Goal: Register for event/course

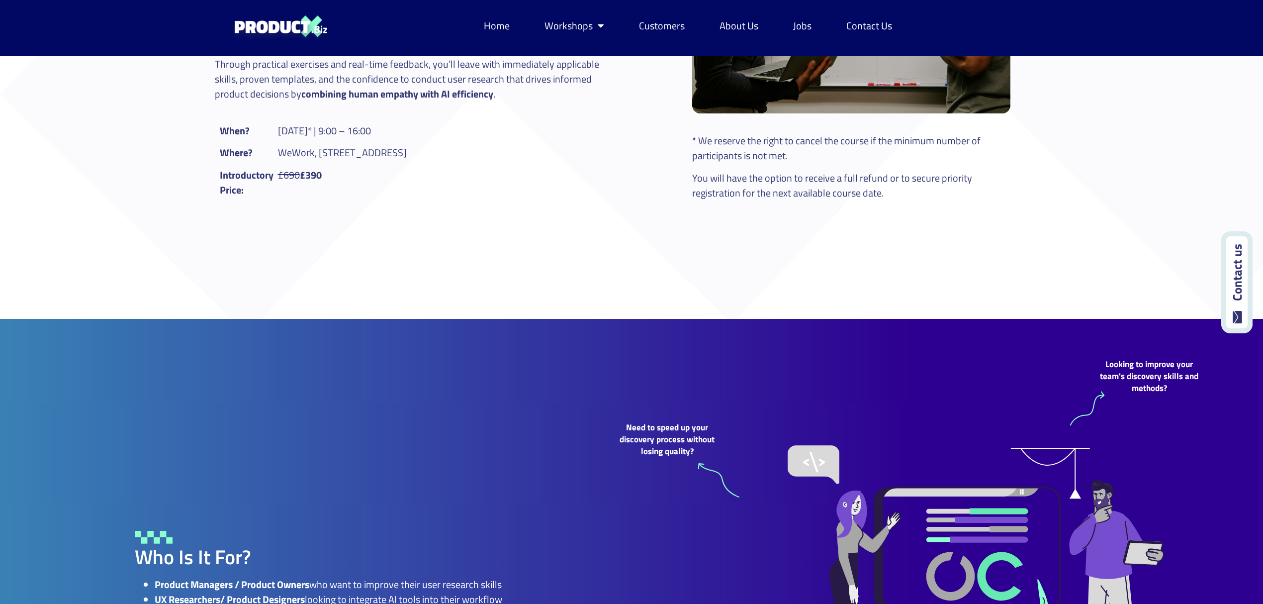
scroll to position [597, 0]
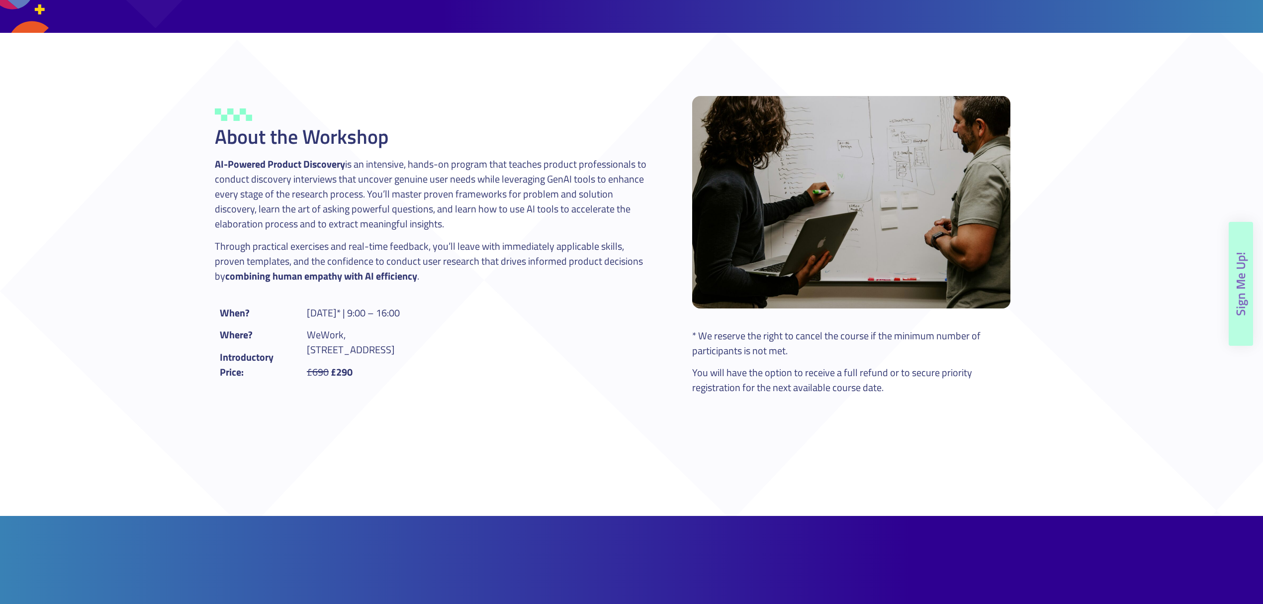
scroll to position [530, 0]
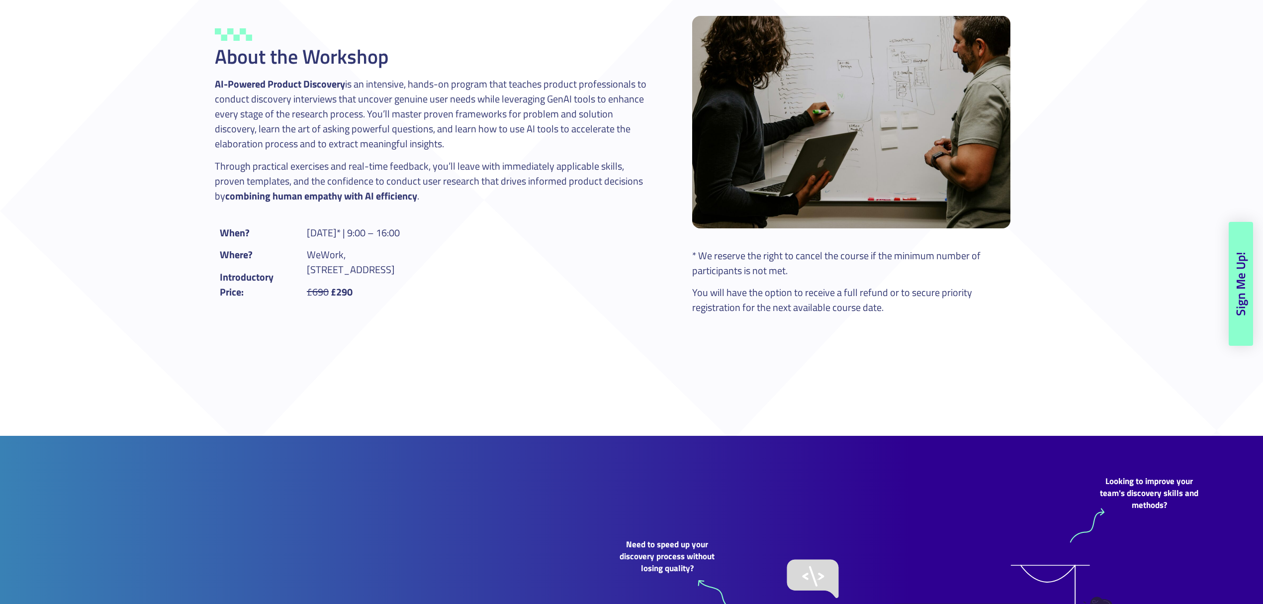
click at [1230, 282] on link "Sign Me Up!" at bounding box center [1241, 284] width 24 height 124
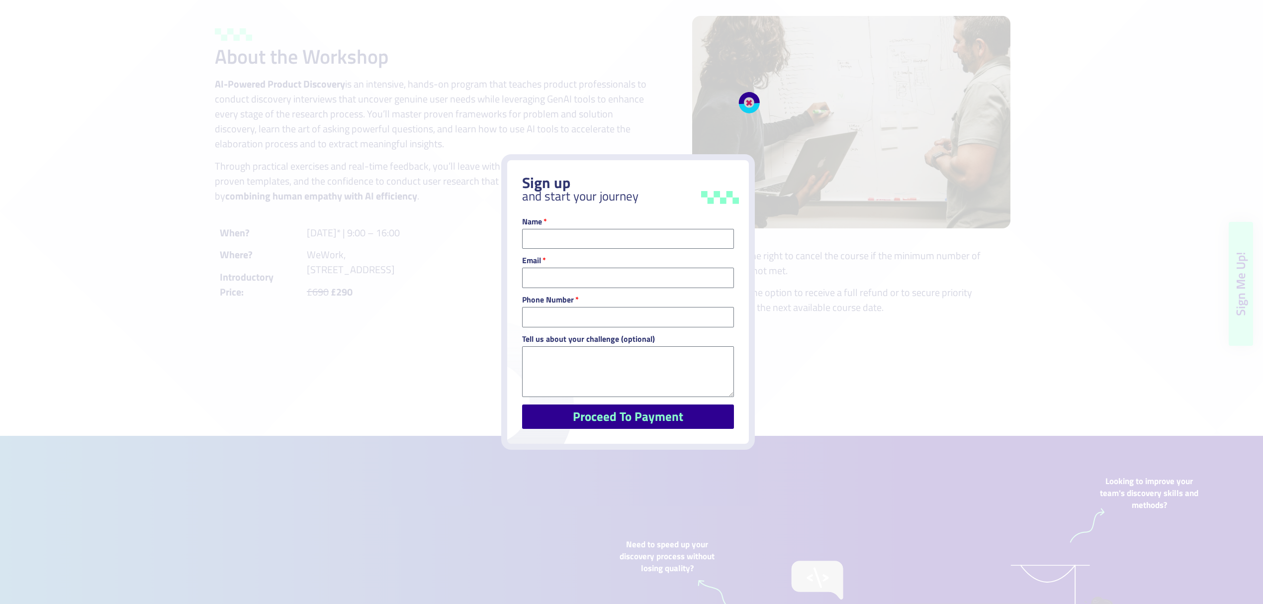
click at [572, 415] on span "Proceed To Payment" at bounding box center [628, 416] width 212 height 12
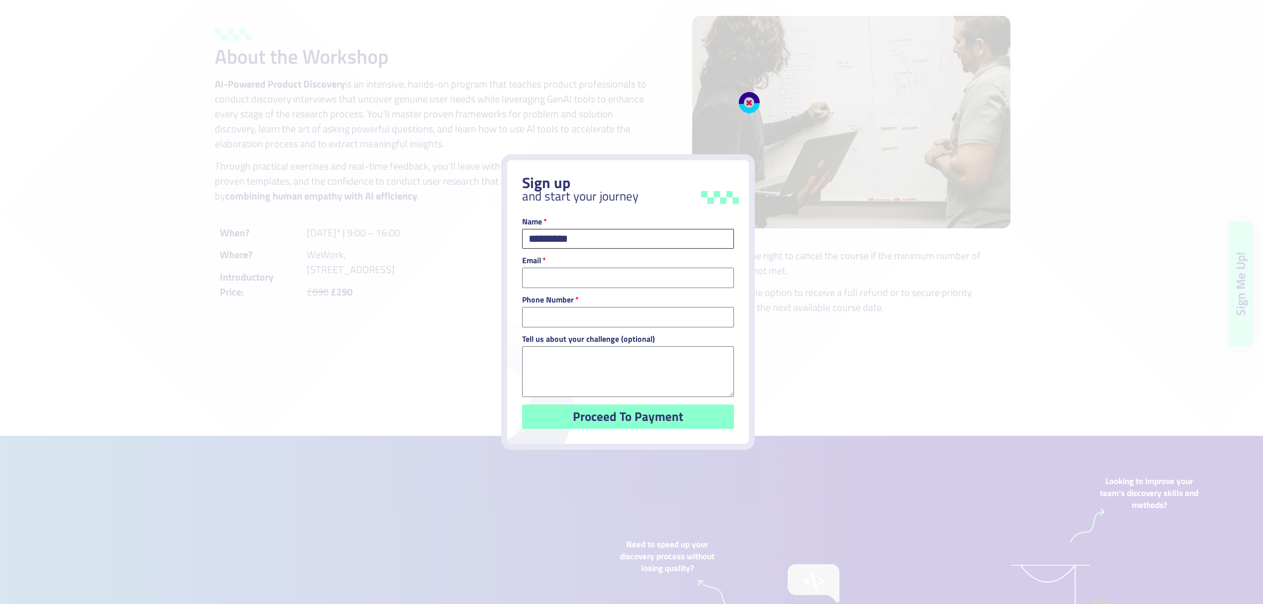
type input "*********"
type input "**********"
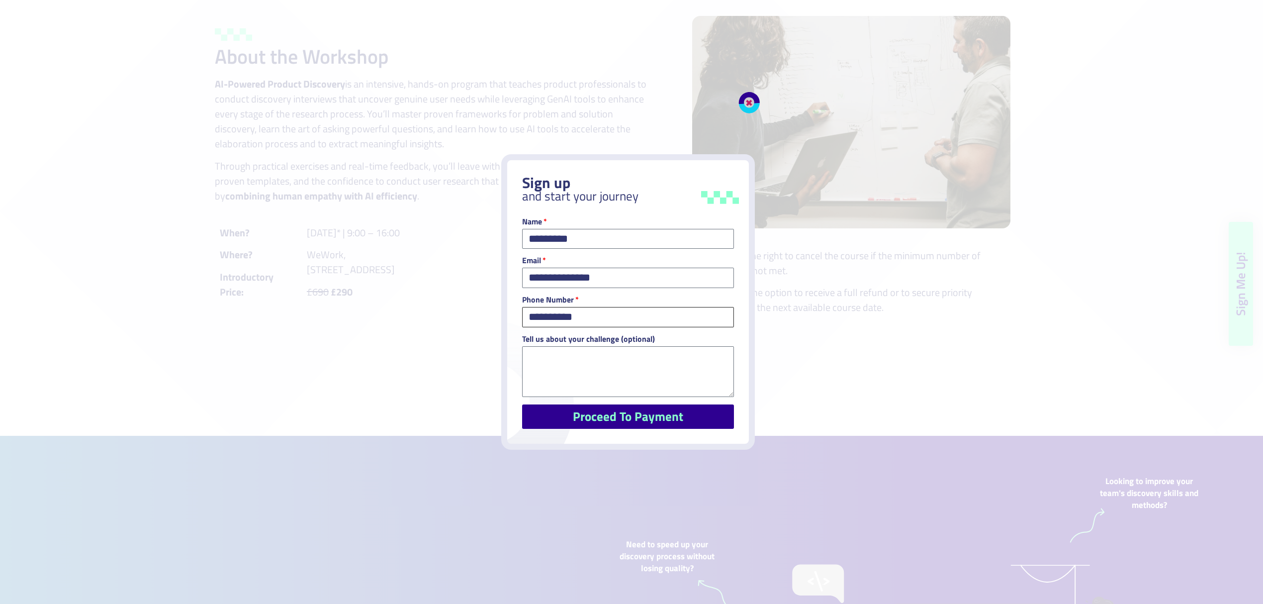
type input "**********"
click at [633, 410] on span "Proceed To Payment" at bounding box center [628, 416] width 110 height 12
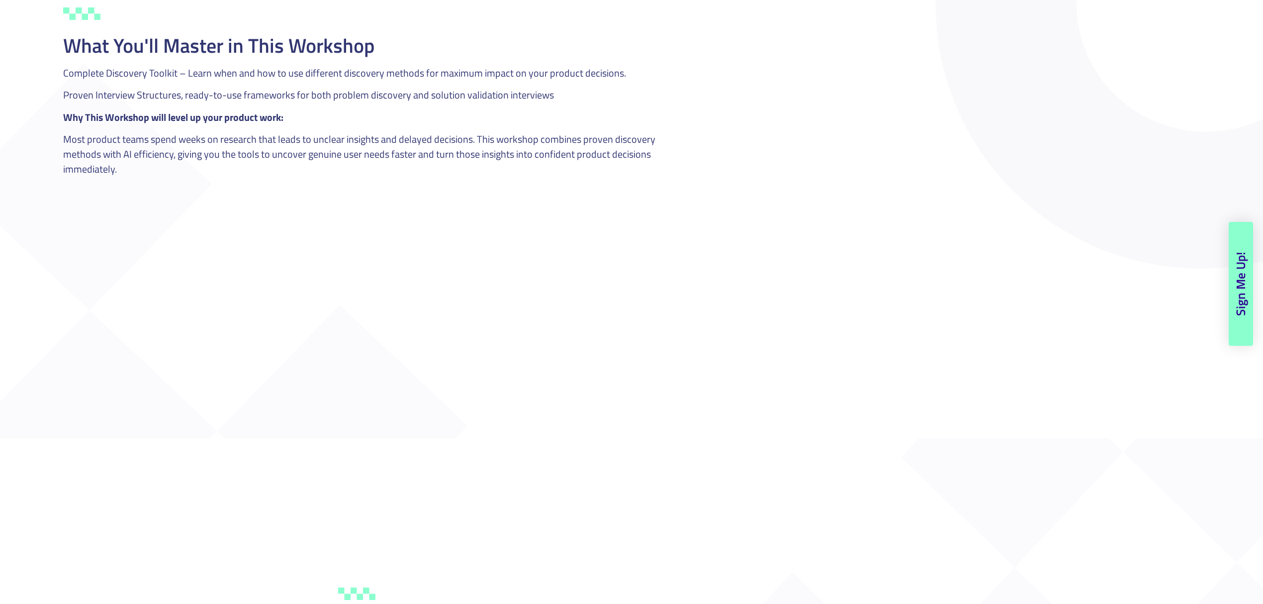
scroll to position [1325, 0]
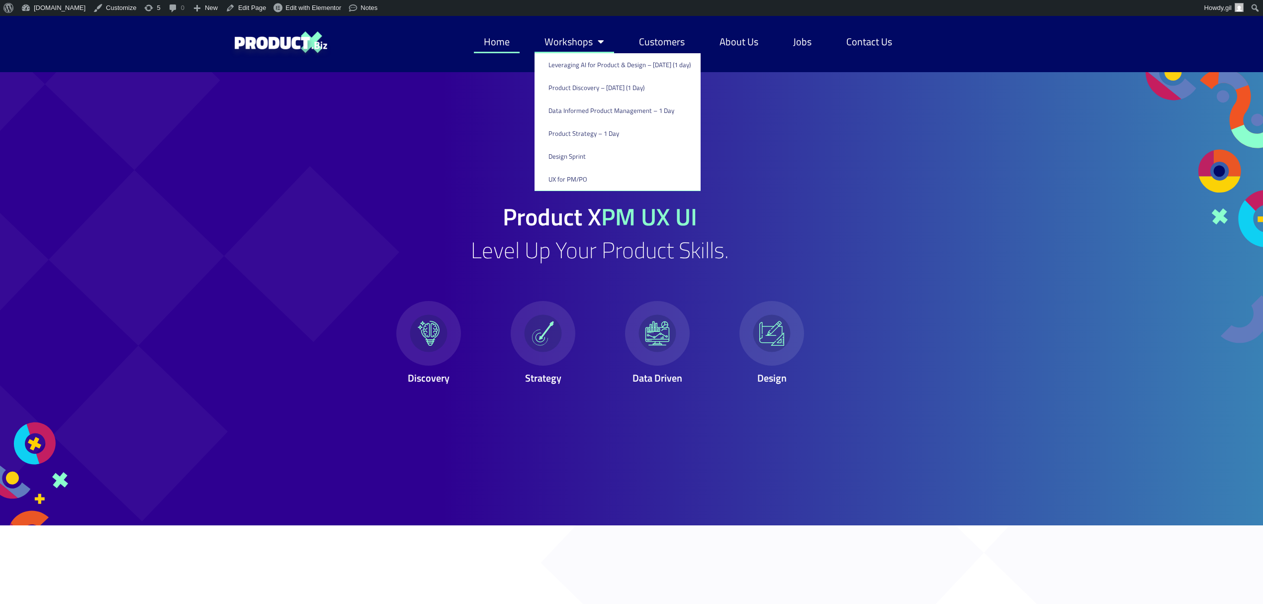
click at [559, 45] on link "Workshops" at bounding box center [574, 41] width 80 height 23
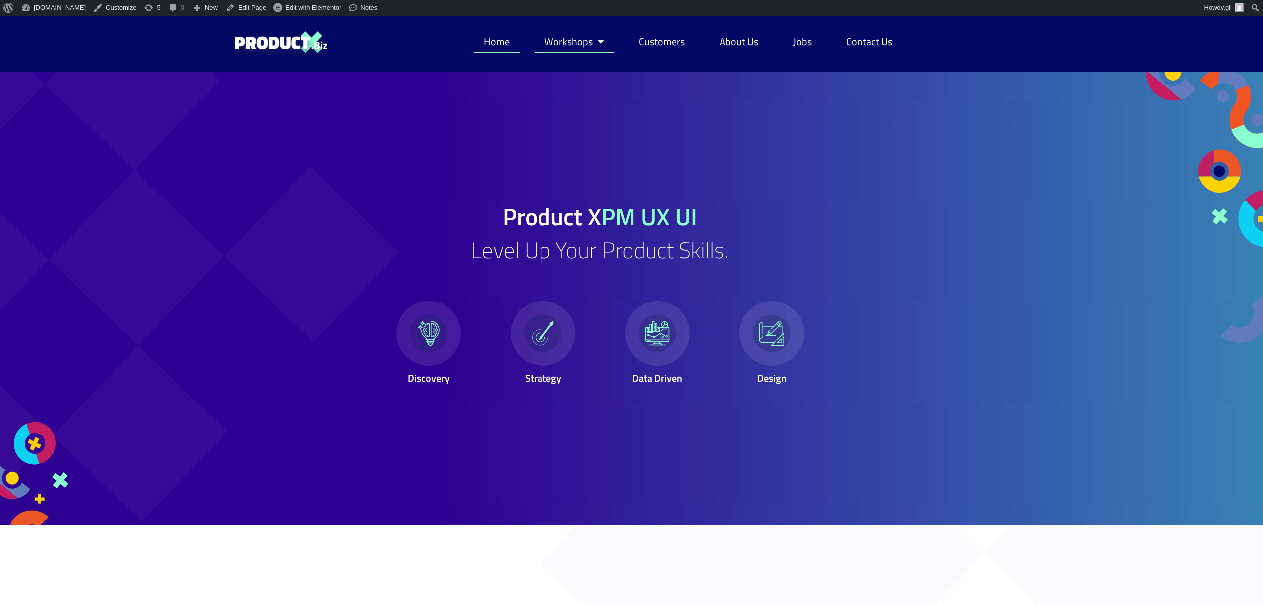
click at [559, 45] on link "Workshops" at bounding box center [574, 41] width 80 height 23
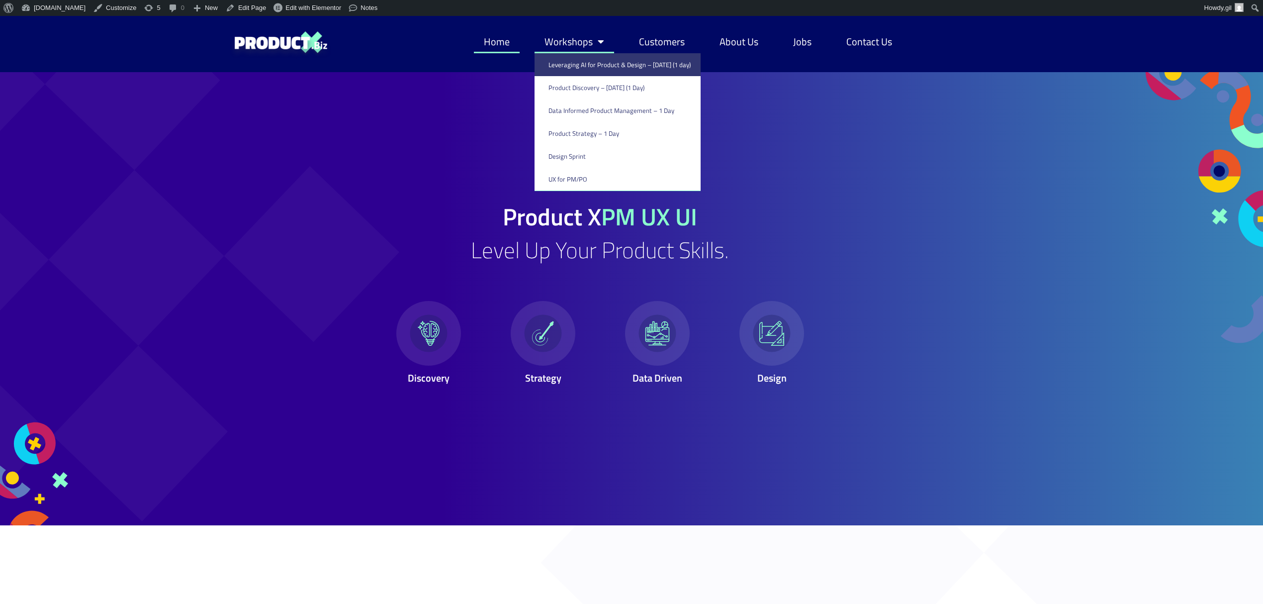
click at [561, 65] on link "Leveraging AI for Product & Design – [DATE] (1 day)" at bounding box center [617, 64] width 166 height 23
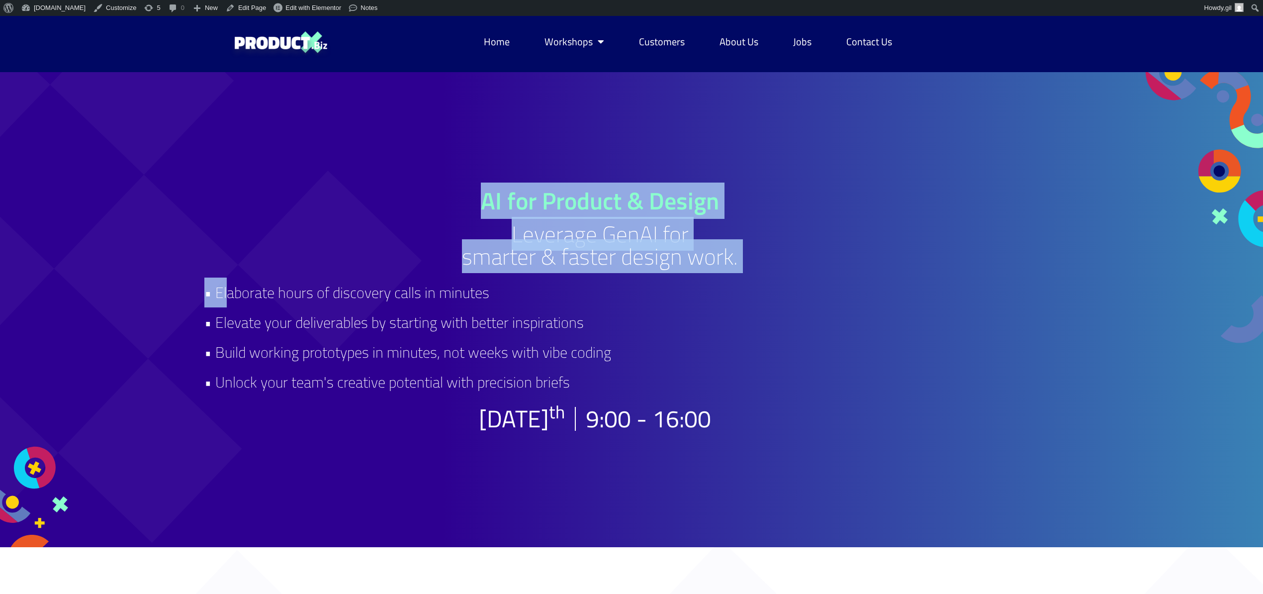
drag, startPoint x: 186, startPoint y: 295, endPoint x: 227, endPoint y: 307, distance: 42.8
click at [227, 307] on section "AI for Product & Design Leverage GenAI for smarter & faster design work. • Elab…" at bounding box center [631, 309] width 1263 height 475
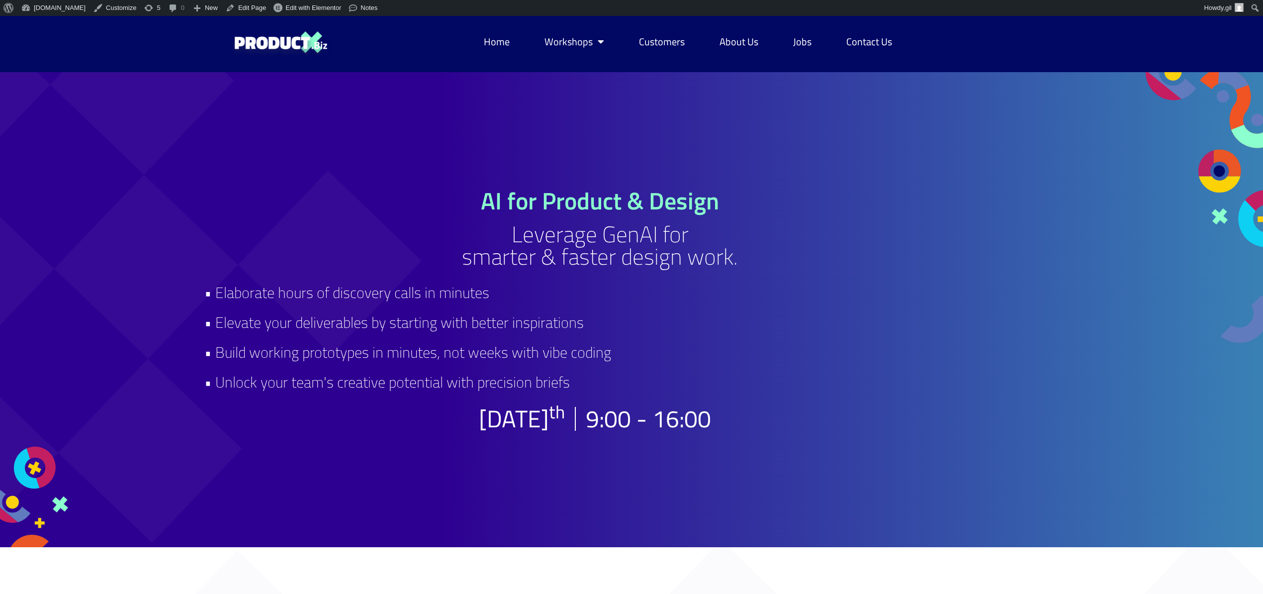
click at [228, 336] on h2 "• Elaborate hours of discovery calls in minutes • Elevate your deliverables by …" at bounding box center [599, 336] width 791 height 119
drag, startPoint x: 204, startPoint y: 297, endPoint x: 209, endPoint y: 303, distance: 8.1
click at [209, 303] on h2 "• Elaborate hours of discovery calls in minutes • Elevate your deliverables by …" at bounding box center [599, 336] width 791 height 119
click at [267, 330] on h2 "• Elaborate hours of discovery calls in minutes • Elevate your deliverables by …" at bounding box center [599, 336] width 791 height 119
drag, startPoint x: 205, startPoint y: 298, endPoint x: 621, endPoint y: 390, distance: 426.6
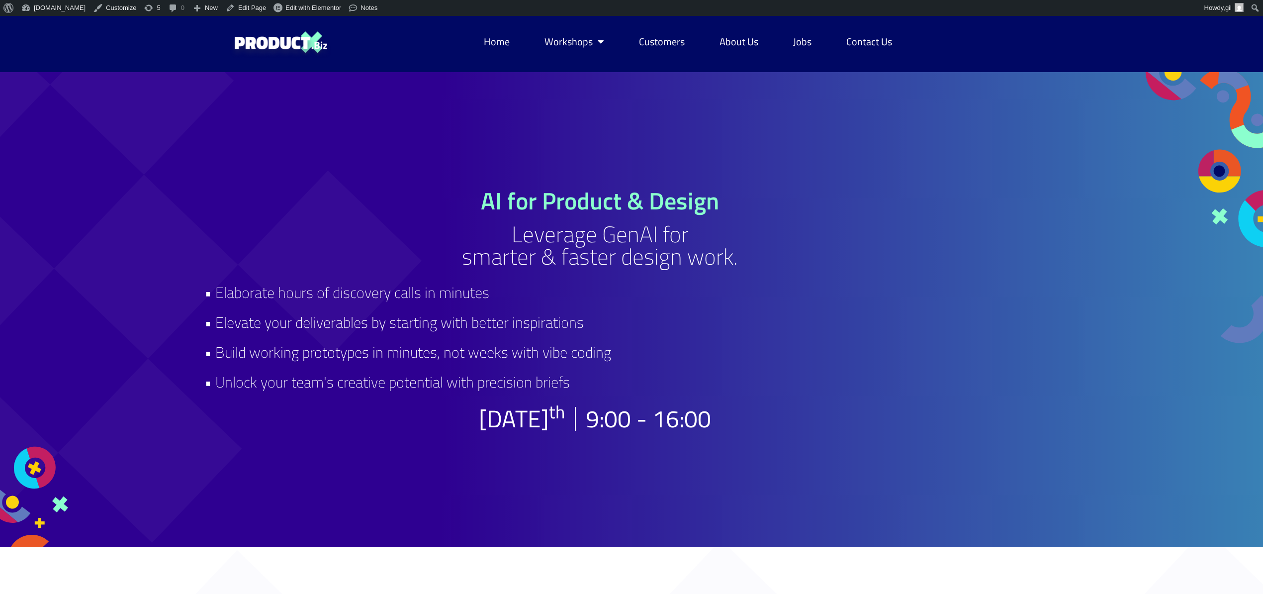
click at [621, 390] on h2 "• Elaborate hours of discovery calls in minutes • Elevate your deliverables by …" at bounding box center [599, 336] width 791 height 119
copy h2 "• Elaborate hours of discovery calls in minutes • Elevate your deliverables by …"
click at [1212, 6] on link "Howdy, gil" at bounding box center [1224, 8] width 47 height 16
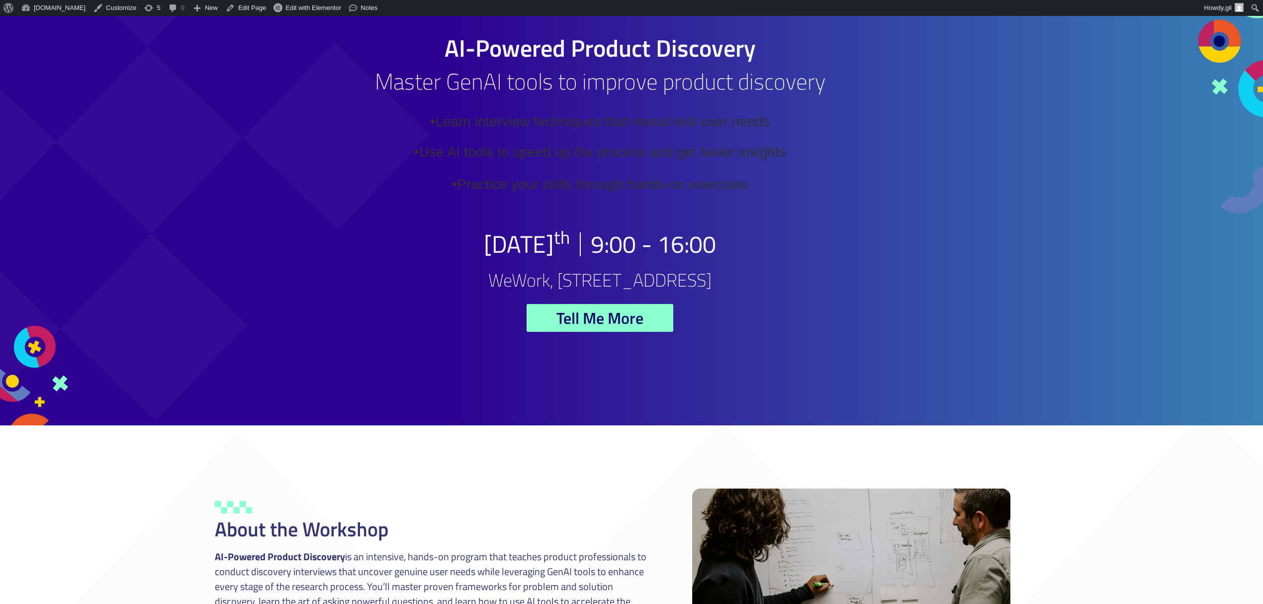
scroll to position [66, 0]
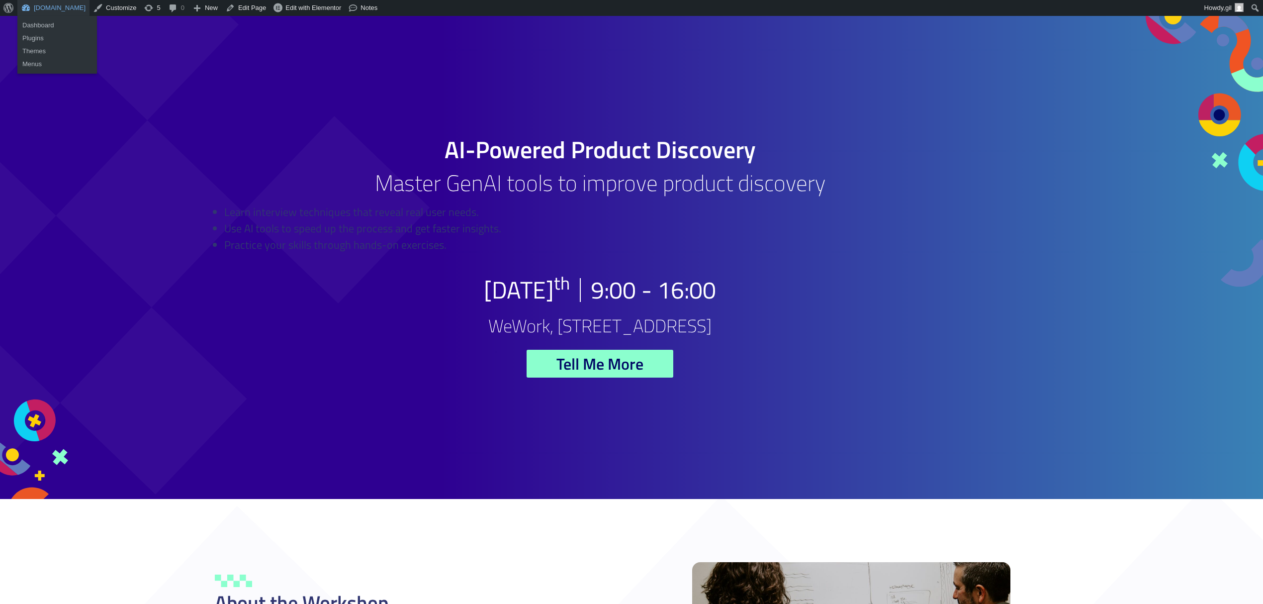
click at [48, 8] on link "[DOMAIN_NAME]" at bounding box center [53, 8] width 72 height 16
